Goal: Task Accomplishment & Management: Use online tool/utility

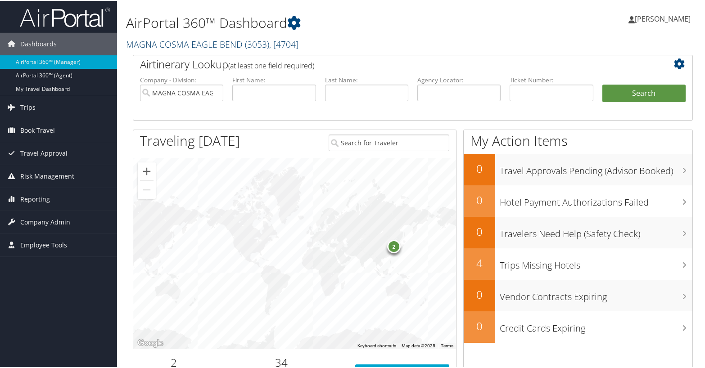
click at [178, 43] on link "MAGNA COSMA EAGLE BEND ( 3053 ) , [ 4704 ]" at bounding box center [212, 43] width 172 height 12
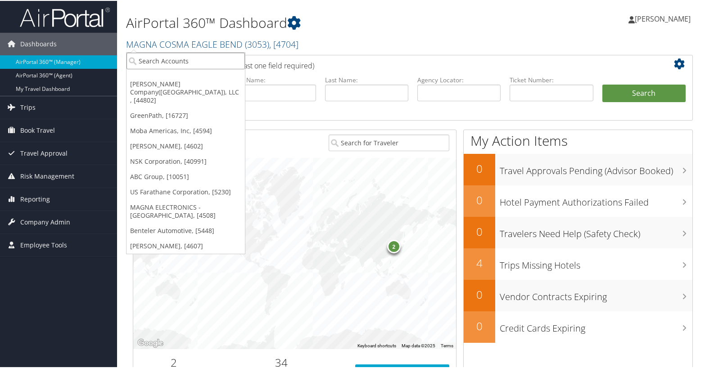
click at [174, 58] on input "search" at bounding box center [186, 60] width 118 height 17
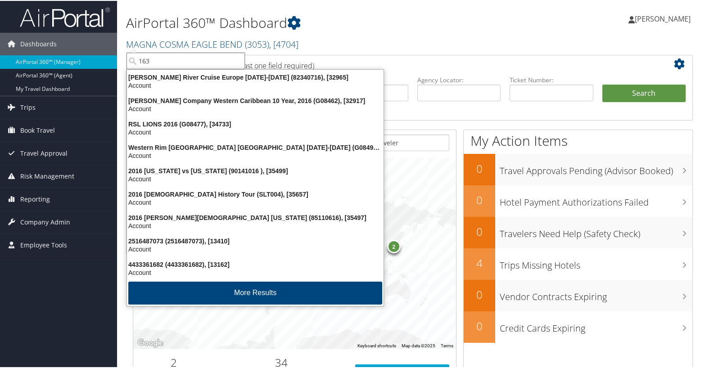
type input "1635"
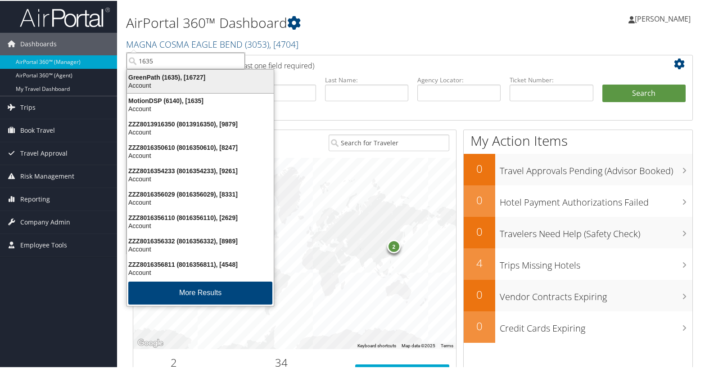
click at [168, 79] on div "GreenPath (1635), [16727]" at bounding box center [201, 77] width 158 height 8
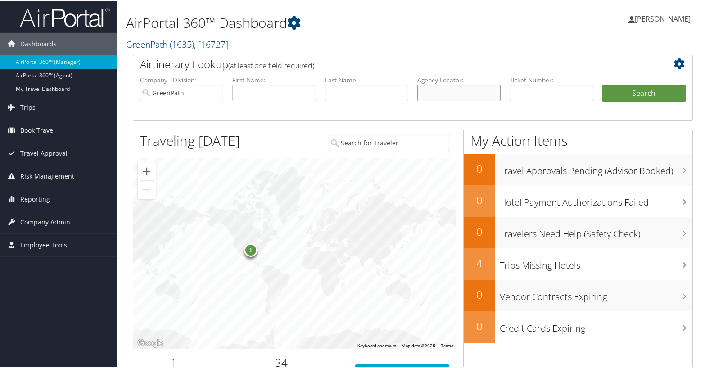
click at [444, 86] on input "text" at bounding box center [458, 92] width 83 height 17
type input "D97Q73"
click at [603, 84] on button "Search" at bounding box center [644, 93] width 83 height 18
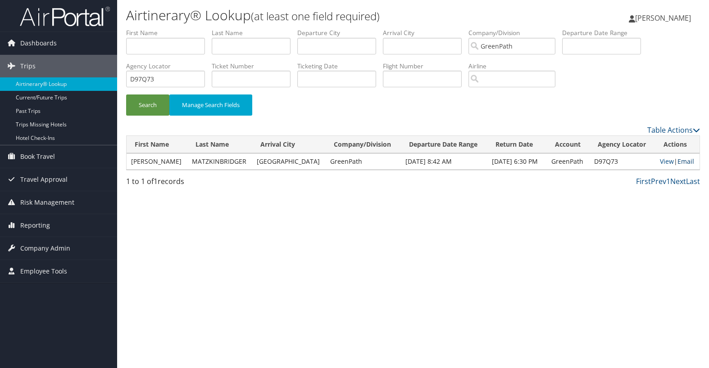
click at [687, 163] on link "Email" at bounding box center [685, 161] width 17 height 9
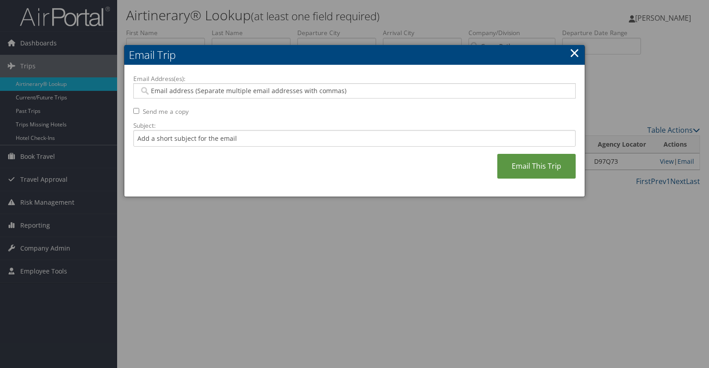
paste input "rbialobrzeski@greenpath.com"
type input "rbialobrzeski@greenpath.com"
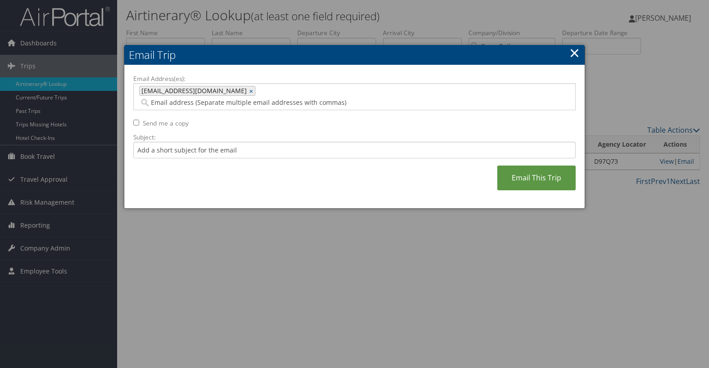
click at [143, 94] on span "rbialobrzeski@greenpath.com" at bounding box center [193, 90] width 107 height 9
type input "rbialobrzeski@greenpath.com"
click at [249, 91] on link "×" at bounding box center [252, 90] width 6 height 9
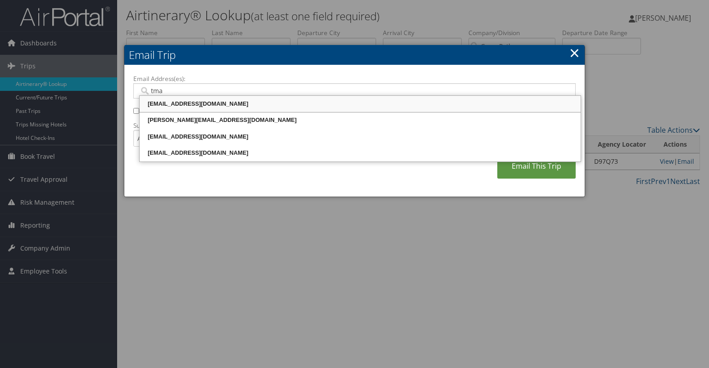
type input "tmat"
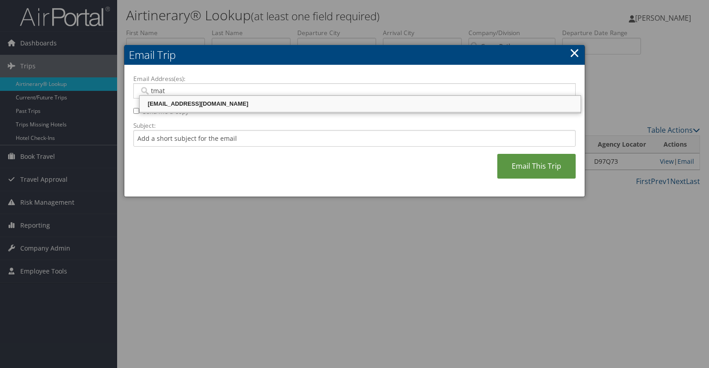
click at [165, 100] on div "TMATZKINBRIDGER@GREENPATH.COM" at bounding box center [360, 104] width 438 height 9
type input "TMATZKINBRIDGER@GREENPATH.COM"
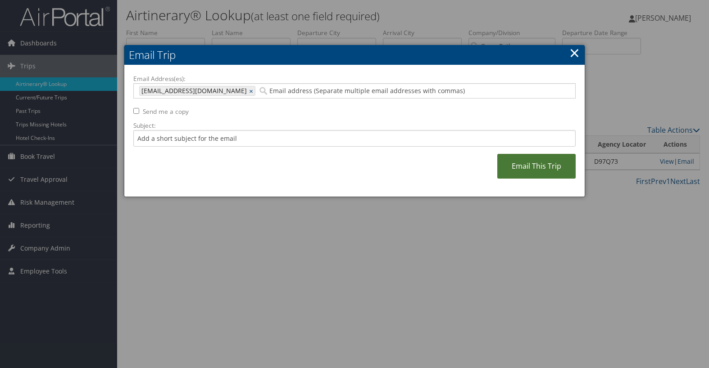
click at [530, 163] on link "Email This Trip" at bounding box center [536, 166] width 78 height 25
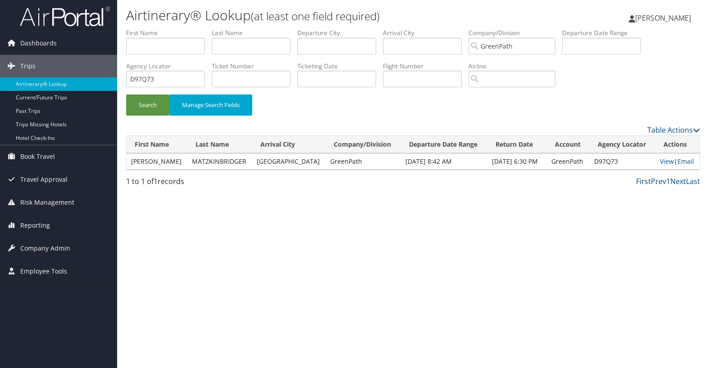
click at [27, 309] on div "Dashboards AirPortal 360™ (Manager) AirPortal 360™ (Agent) My Travel Dashboard …" at bounding box center [354, 184] width 709 height 368
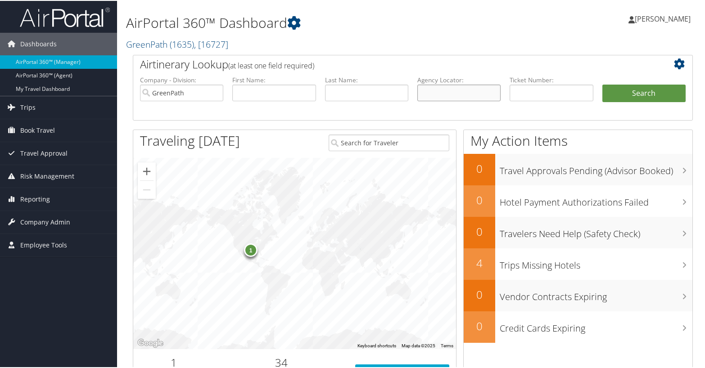
click at [467, 86] on input "text" at bounding box center [458, 92] width 83 height 17
type input "D97Q73"
click at [625, 94] on button "Search" at bounding box center [644, 93] width 83 height 18
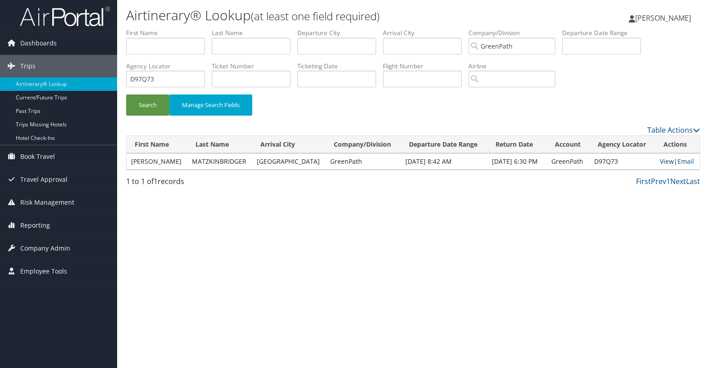
click at [665, 161] on link "View" at bounding box center [667, 161] width 14 height 9
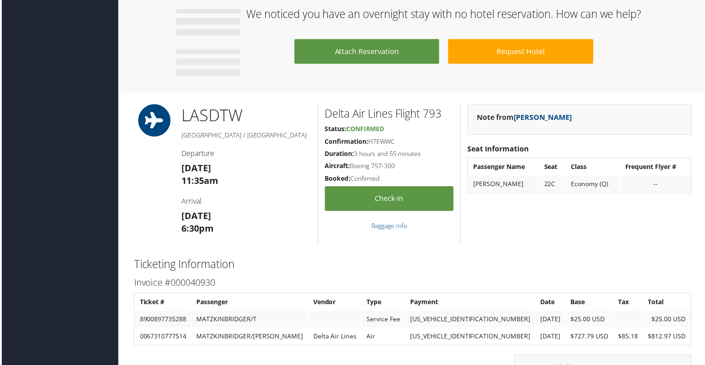
scroll to position [360, 0]
